Goal: Task Accomplishment & Management: Manage account settings

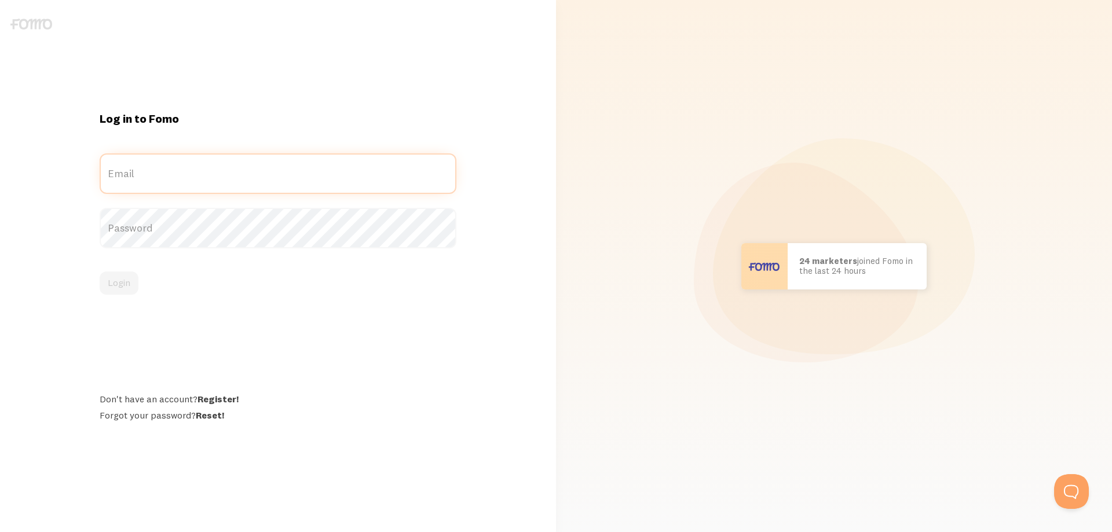
type input "[EMAIL_ADDRESS][DOMAIN_NAME]"
click at [423, 325] on div "Log in to Fomo digital@rkdgroup.com Email Password Login Don't have an account?…" at bounding box center [278, 266] width 371 height 310
click at [119, 284] on button "Login" at bounding box center [119, 283] width 39 height 23
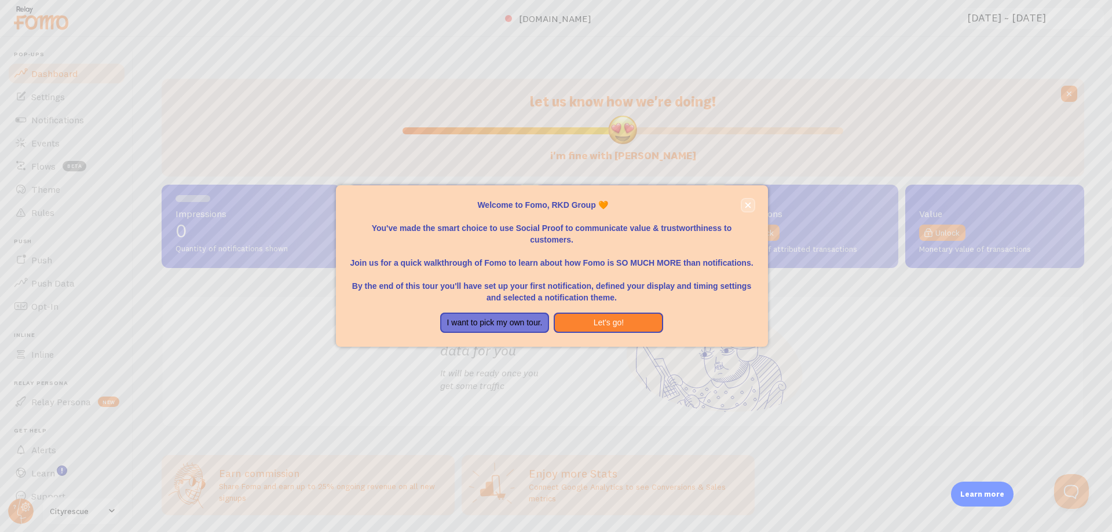
click at [747, 207] on icon "close," at bounding box center [748, 205] width 6 height 6
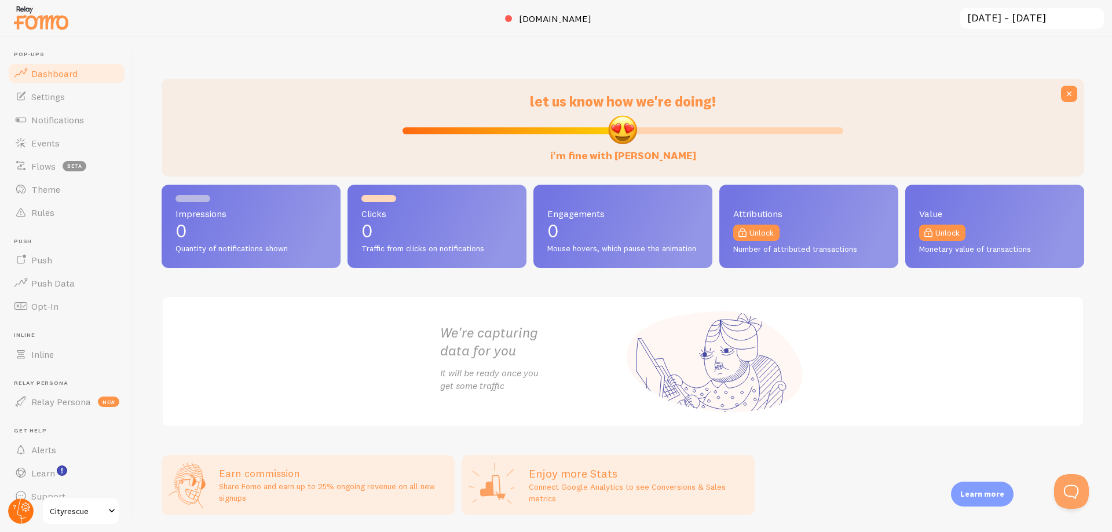
click at [19, 518] on circle at bounding box center [20, 511] width 25 height 25
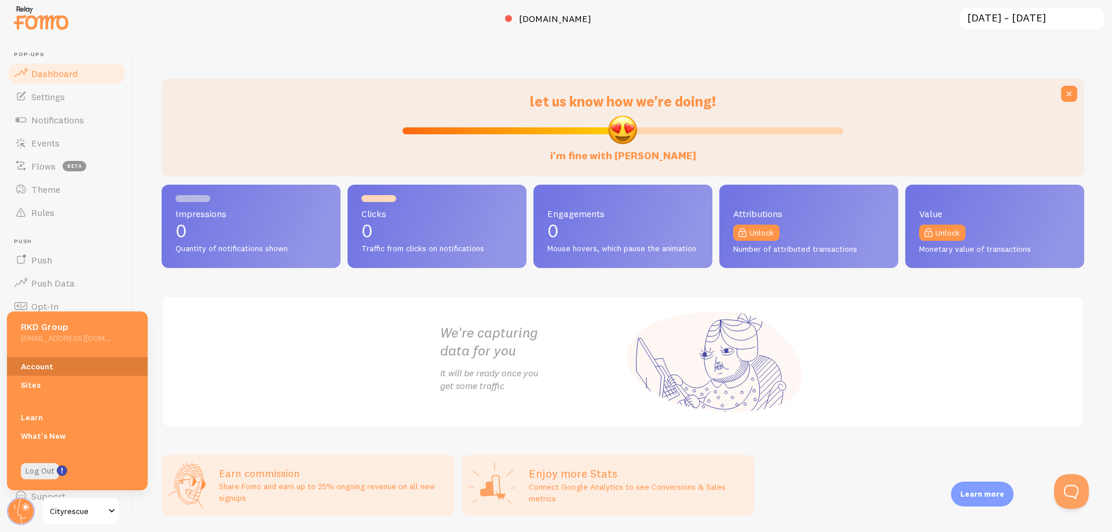
click at [42, 365] on link "Account" at bounding box center [77, 366] width 141 height 19
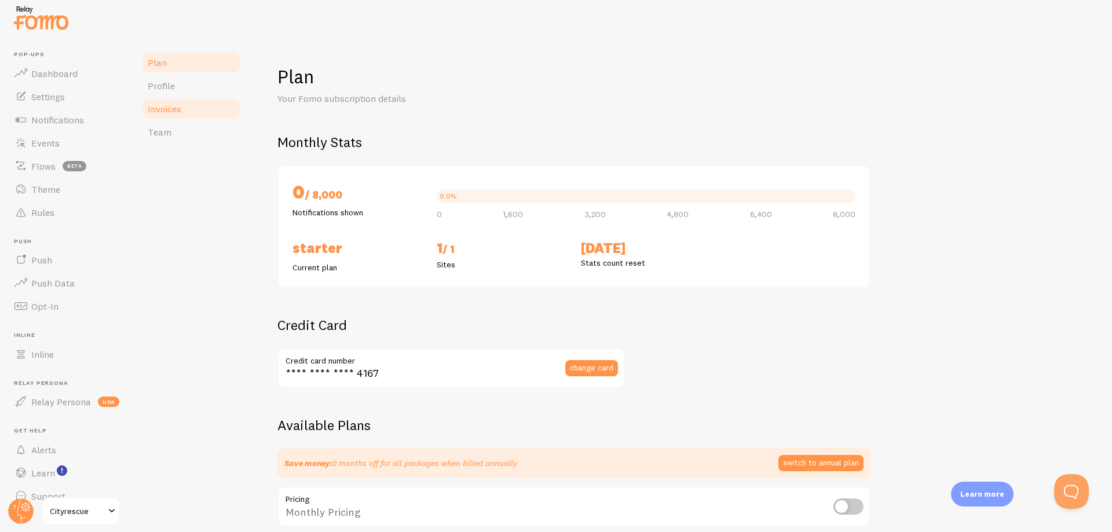
click at [149, 110] on span "Invoices" at bounding box center [165, 109] width 34 height 12
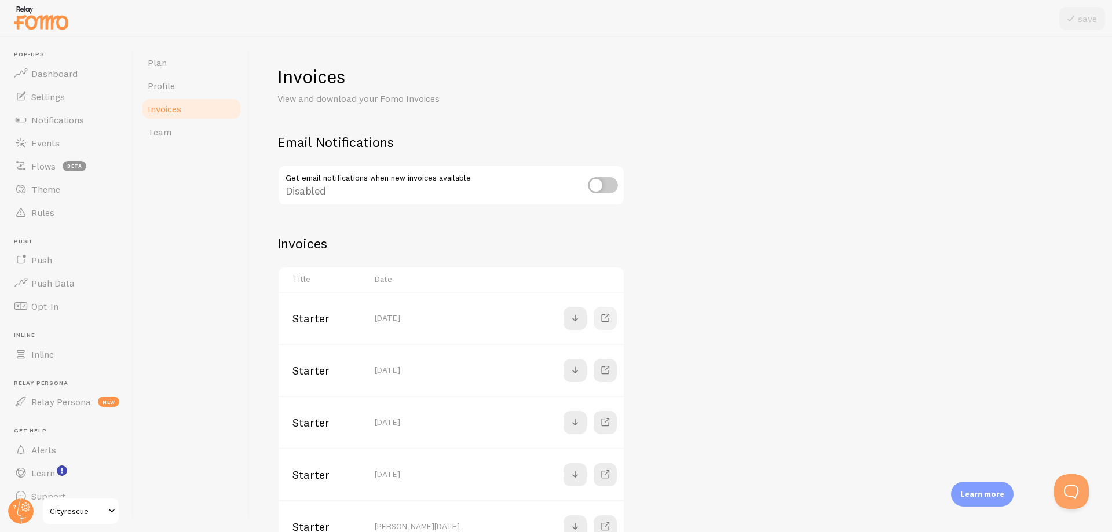
click at [605, 319] on span at bounding box center [605, 319] width 14 height 14
click at [169, 89] on span "Profile" at bounding box center [161, 86] width 27 height 12
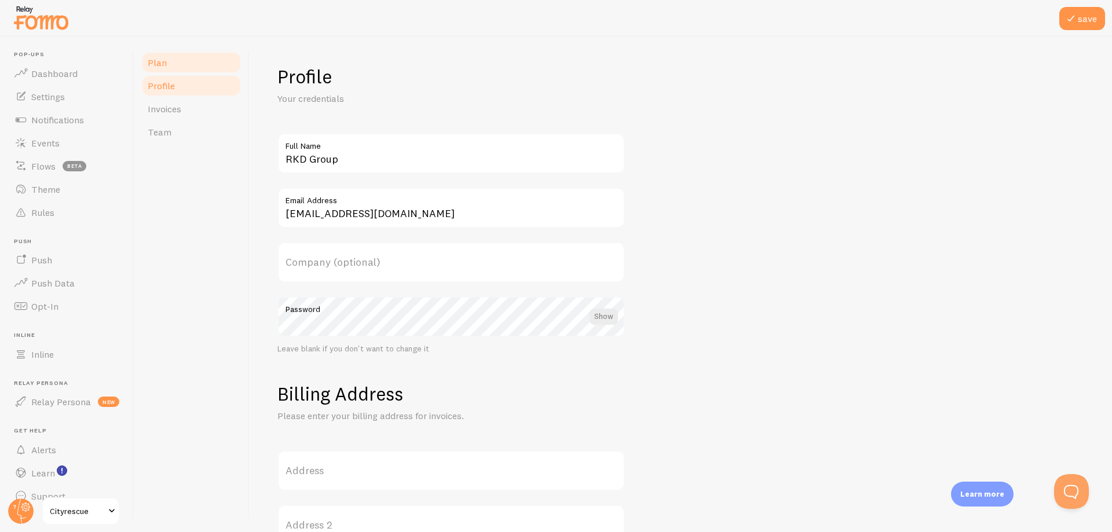
click at [167, 60] on link "Plan" at bounding box center [191, 62] width 101 height 23
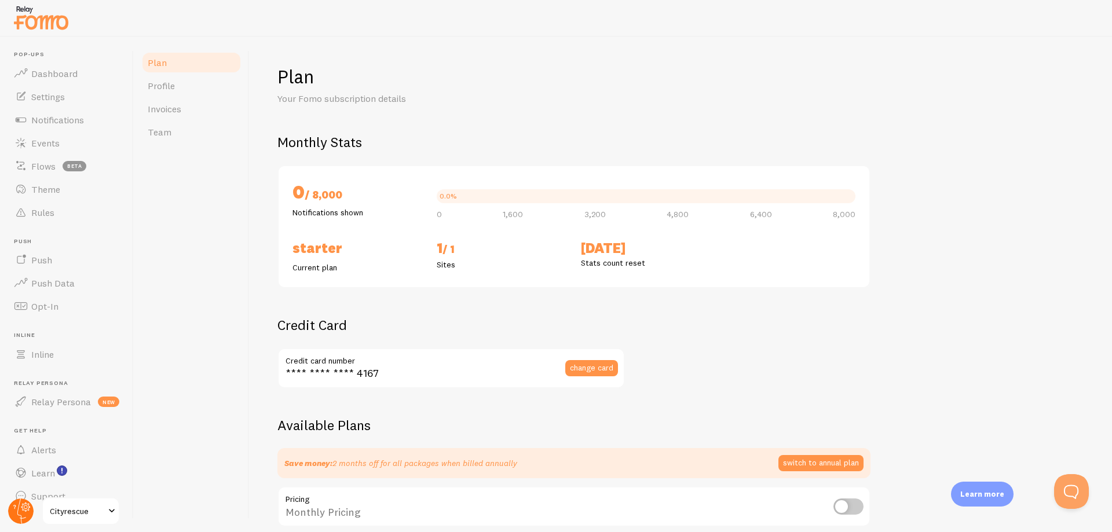
click at [25, 509] on icon at bounding box center [26, 508] width 4 height 4
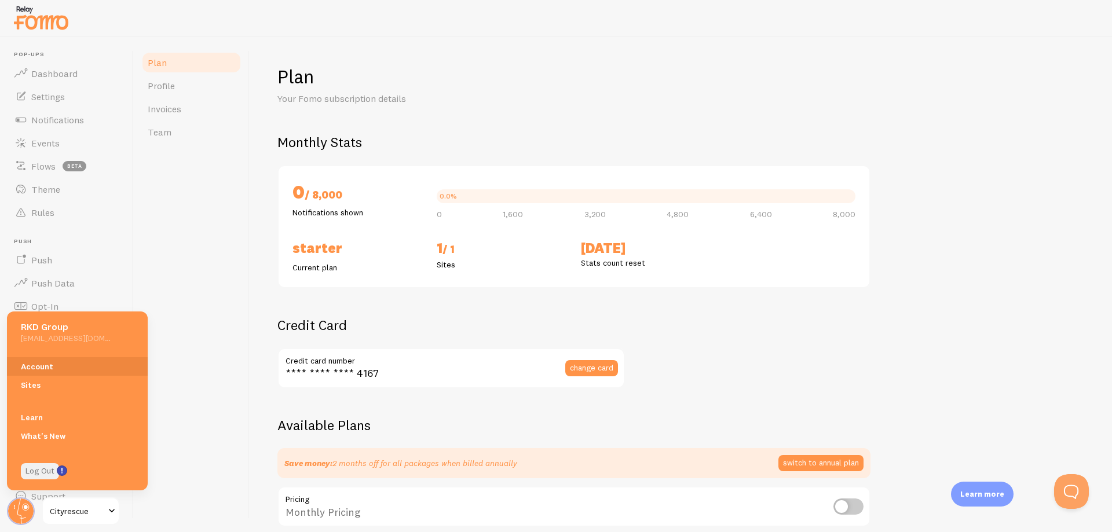
click at [35, 473] on link "Log Out" at bounding box center [40, 471] width 38 height 16
